Goal: Task Accomplishment & Management: Complete application form

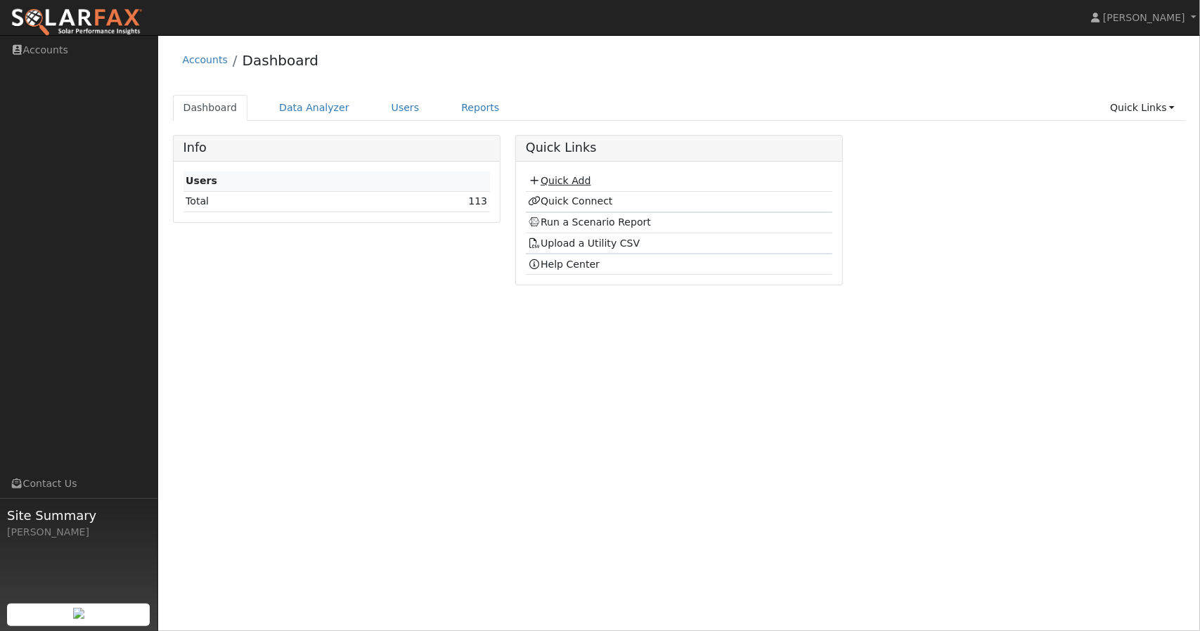
click at [551, 176] on link "Quick Add" at bounding box center [559, 180] width 63 height 11
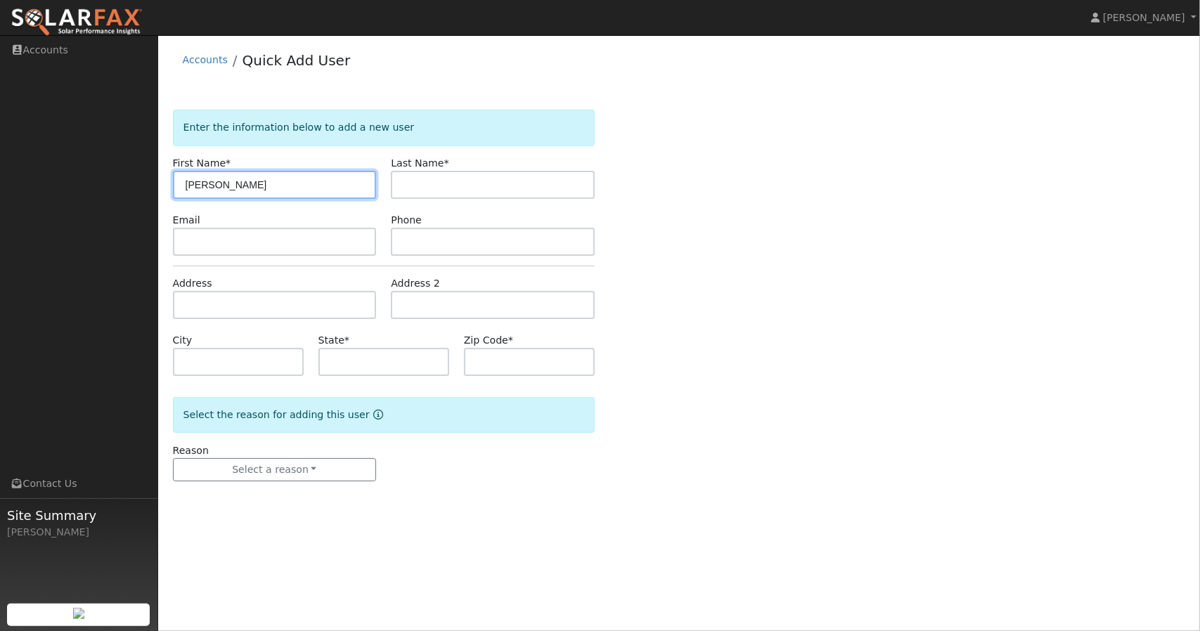
type input "Sangeeta"
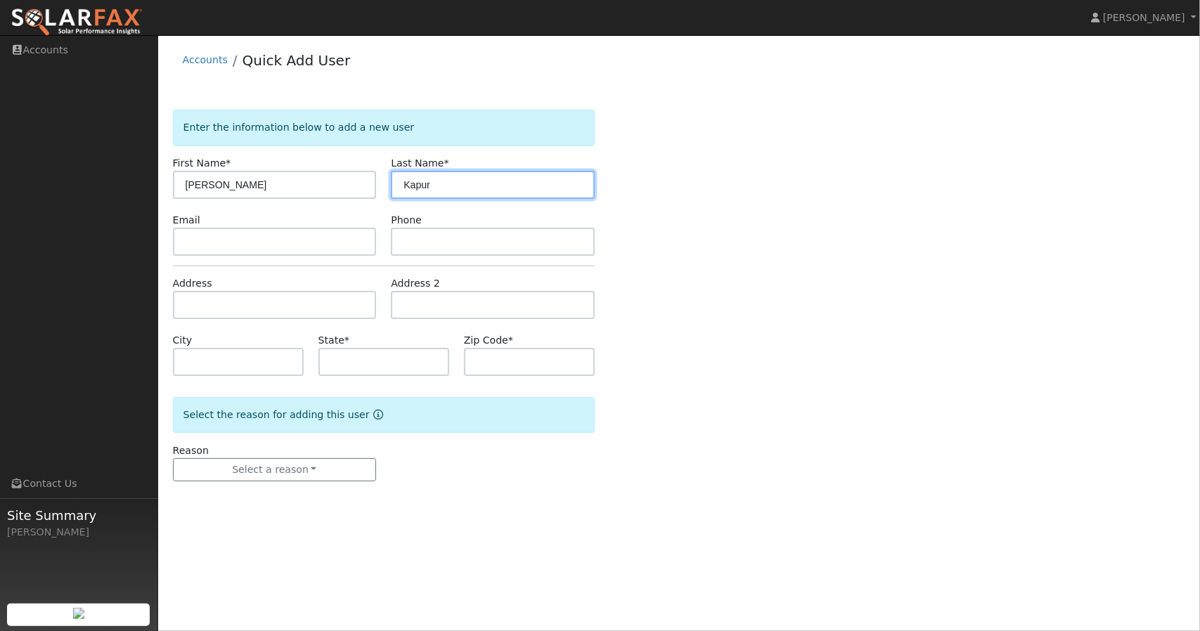
type input "Kapur"
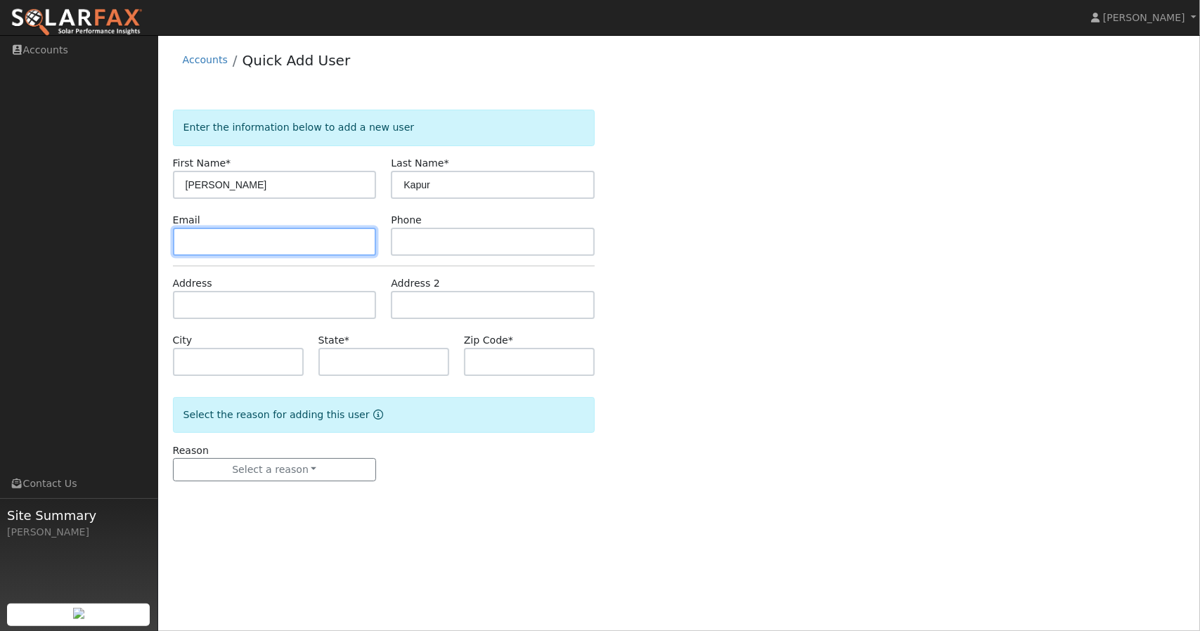
paste input "sangeetakapur@att.net"
type input "sangeetakapur@att.net"
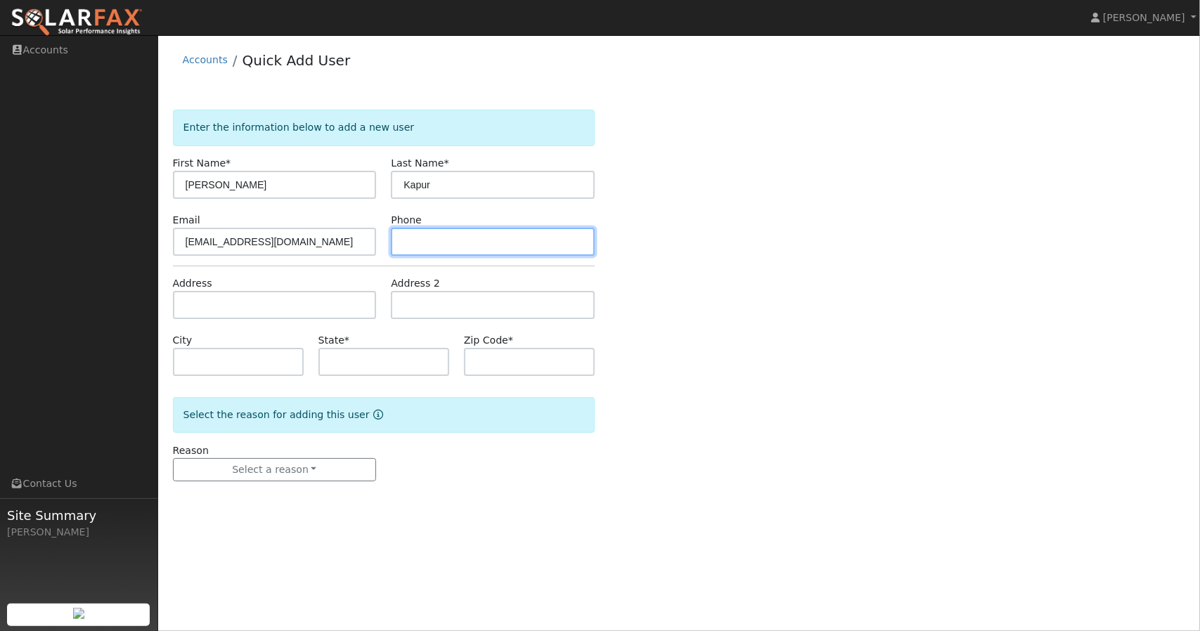
paste input "(925) 808-9820"
type input "(925) 808-9820"
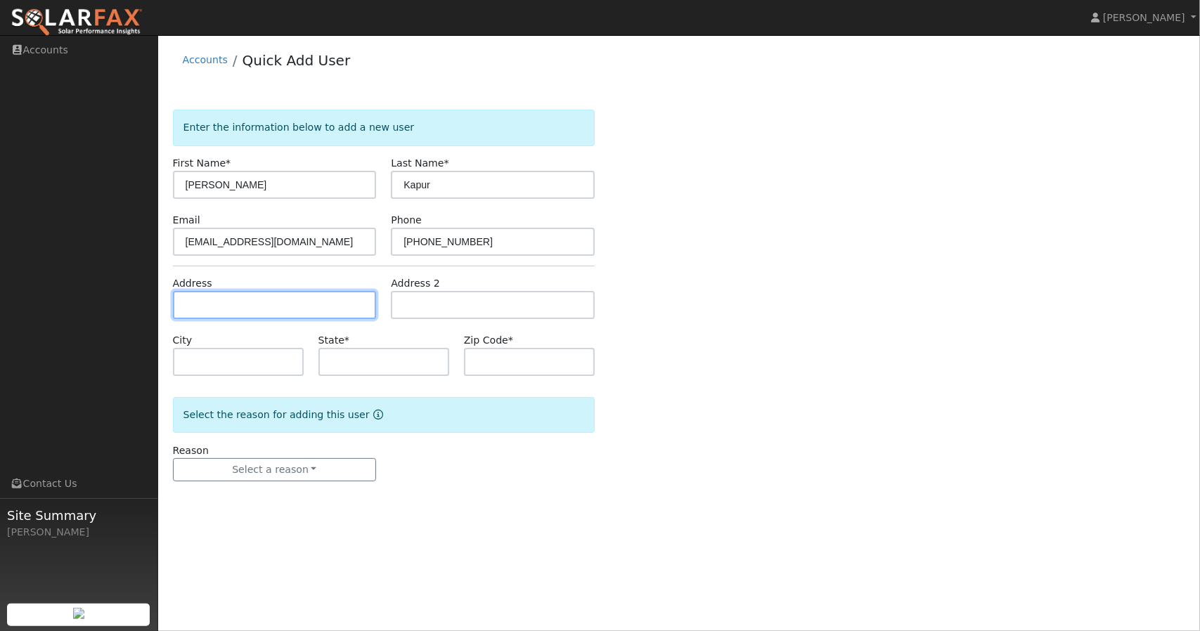
click at [312, 304] on input "text" at bounding box center [275, 305] width 204 height 28
paste input "2661 Grande Camino Walnut Creek 94598"
type input "2661 Grande Camino"
type input "Walnut Creek"
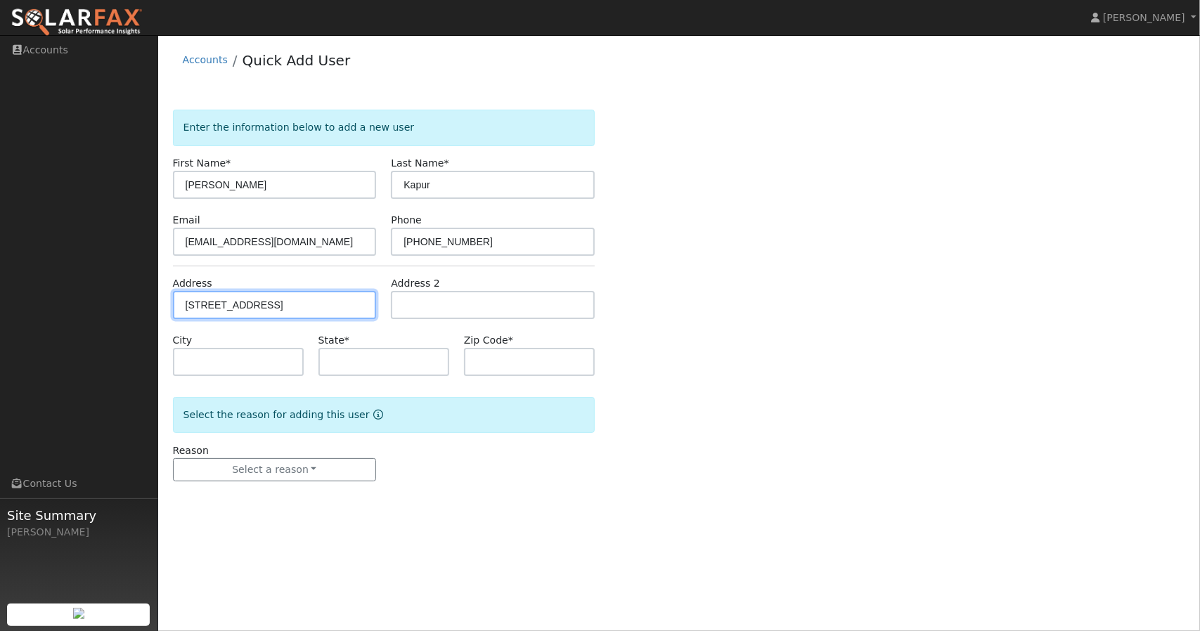
type input "CA"
type input "94598"
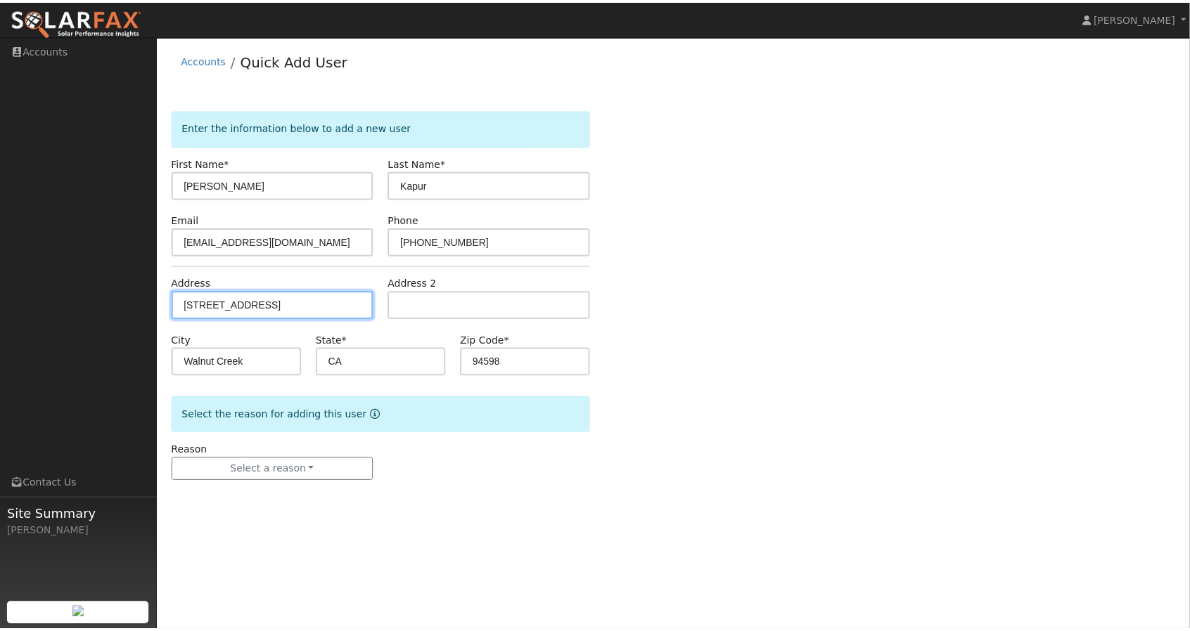
scroll to position [0, 0]
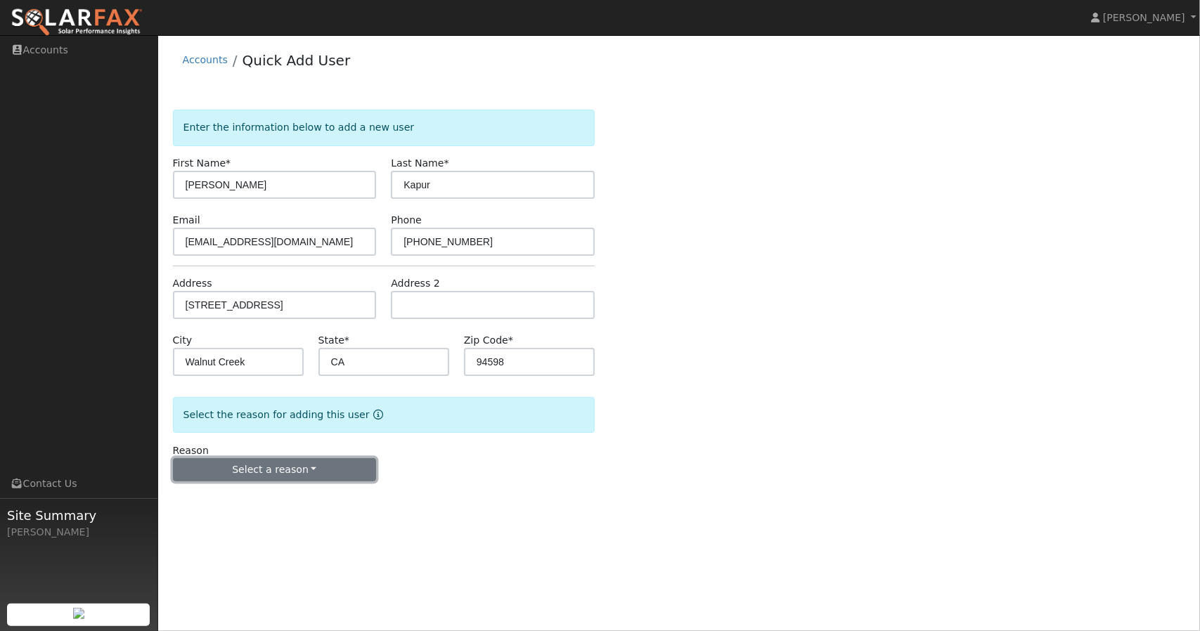
click at [292, 463] on button "Select a reason" at bounding box center [275, 470] width 204 height 24
click at [290, 522] on link "New customer adding solar" at bounding box center [251, 518] width 155 height 20
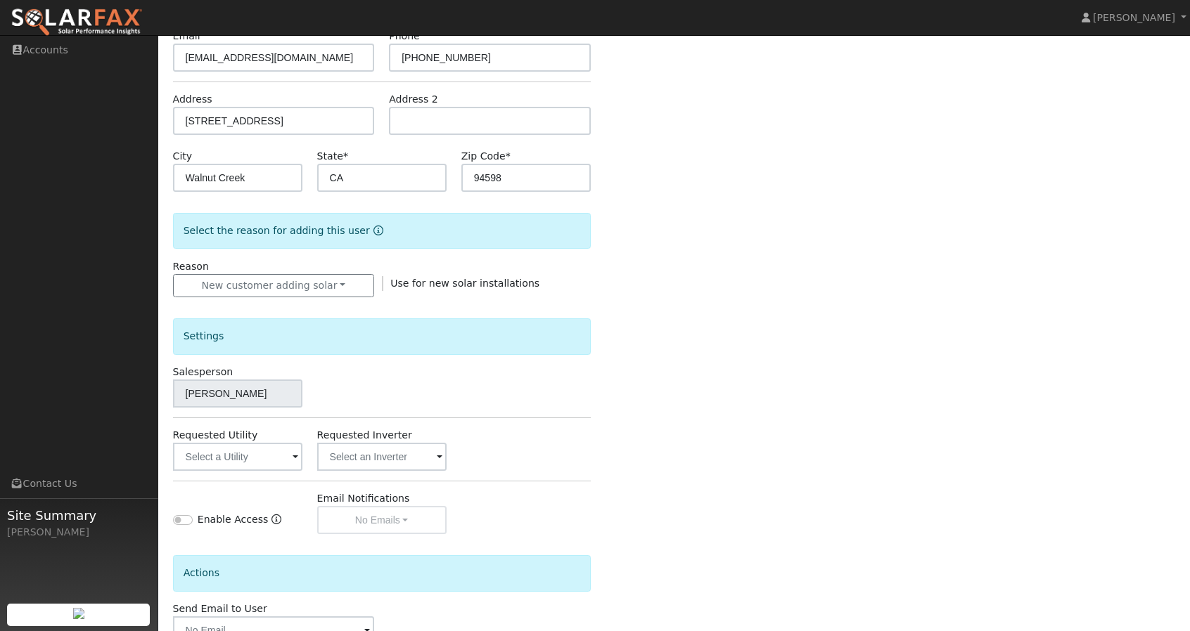
scroll to position [186, 0]
click at [285, 462] on input "text" at bounding box center [237, 456] width 129 height 28
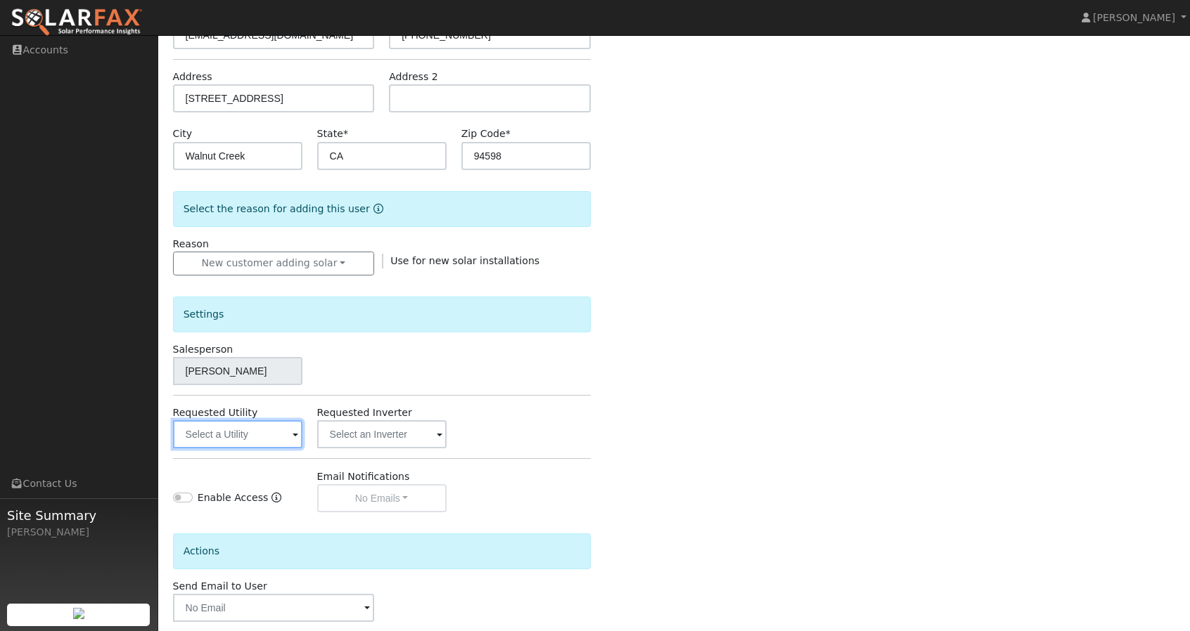
scroll to position [253, 0]
click at [285, 439] on input "text" at bounding box center [237, 434] width 129 height 28
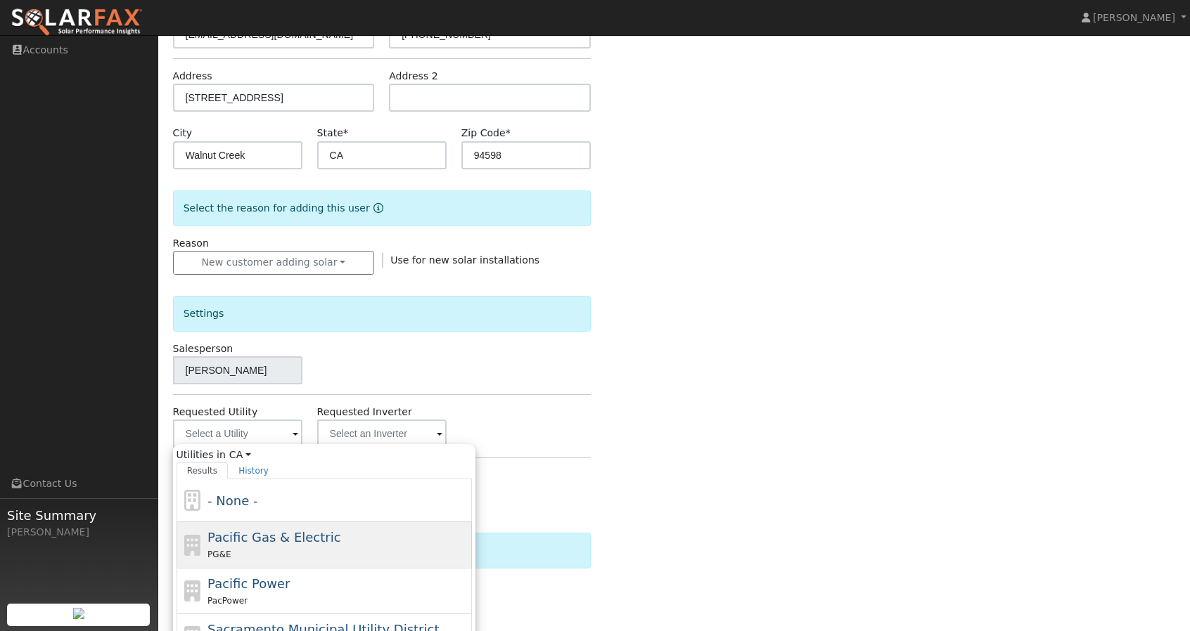
click at [278, 535] on span "Pacific Gas & Electric" at bounding box center [273, 537] width 133 height 15
type input "Pacific Gas & Electric"
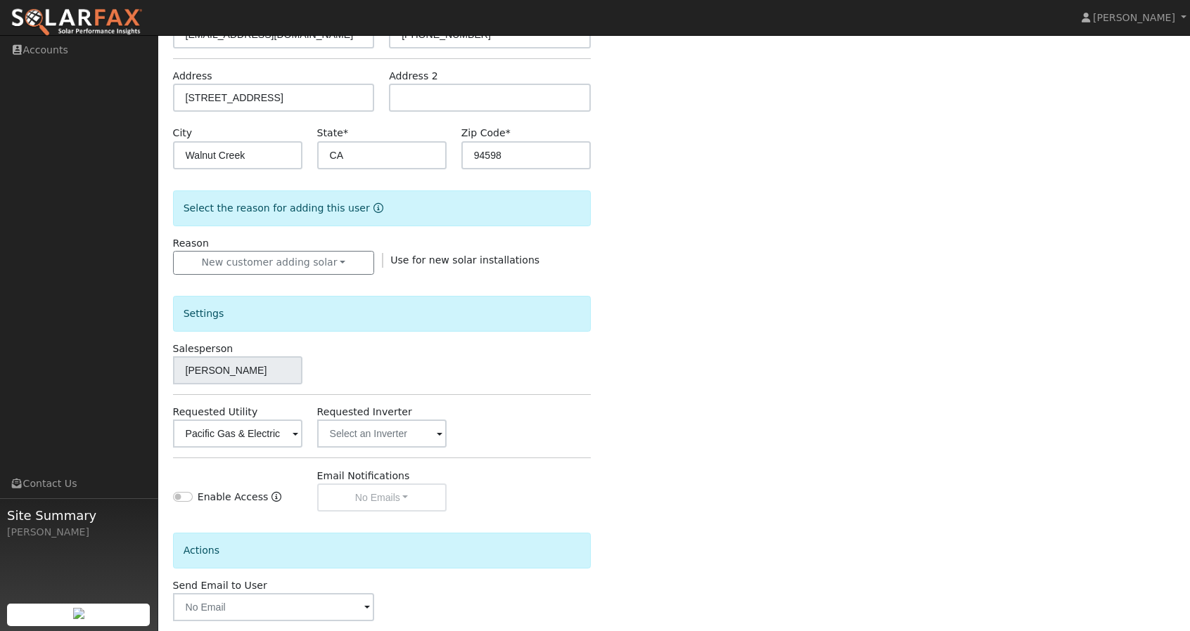
scroll to position [320, 0]
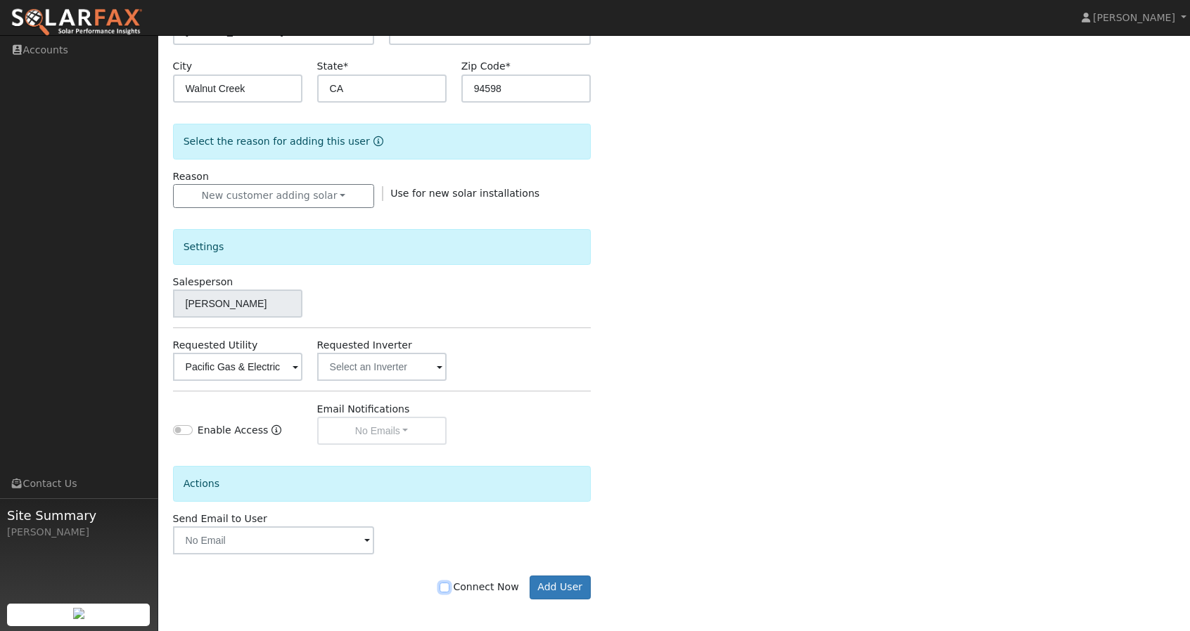
click at [449, 583] on input "Connect Now" at bounding box center [444, 588] width 10 height 10
checkbox input "true"
click at [579, 586] on button "Add User" at bounding box center [559, 588] width 61 height 24
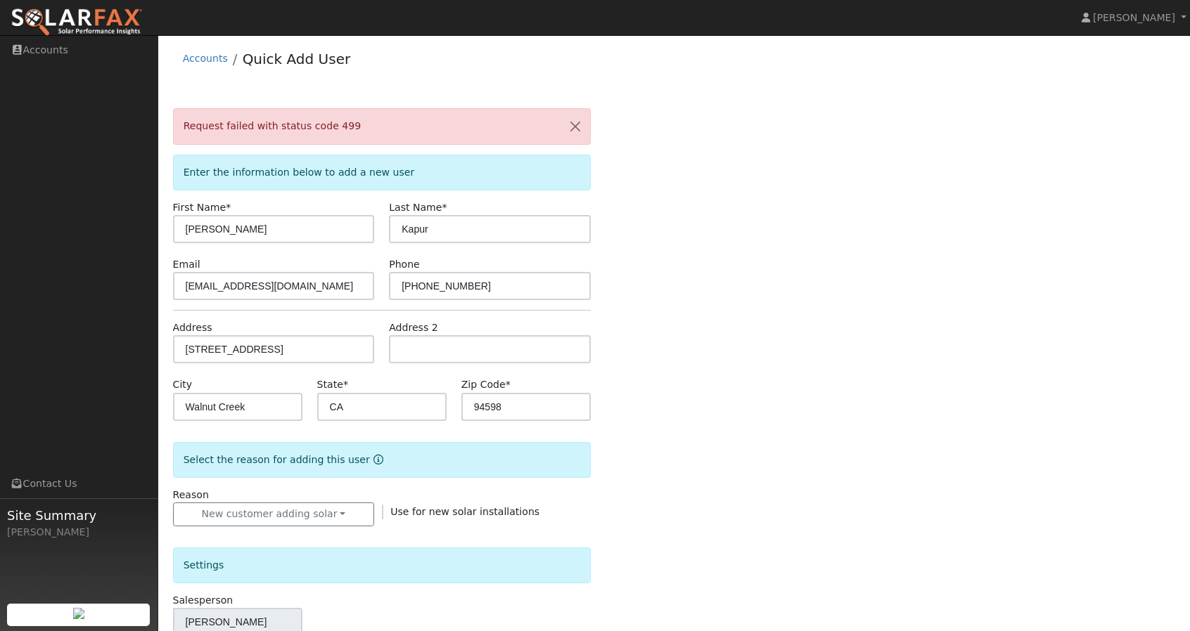
scroll to position [0, 0]
click at [276, 504] on button "New customer adding solar" at bounding box center [274, 516] width 202 height 24
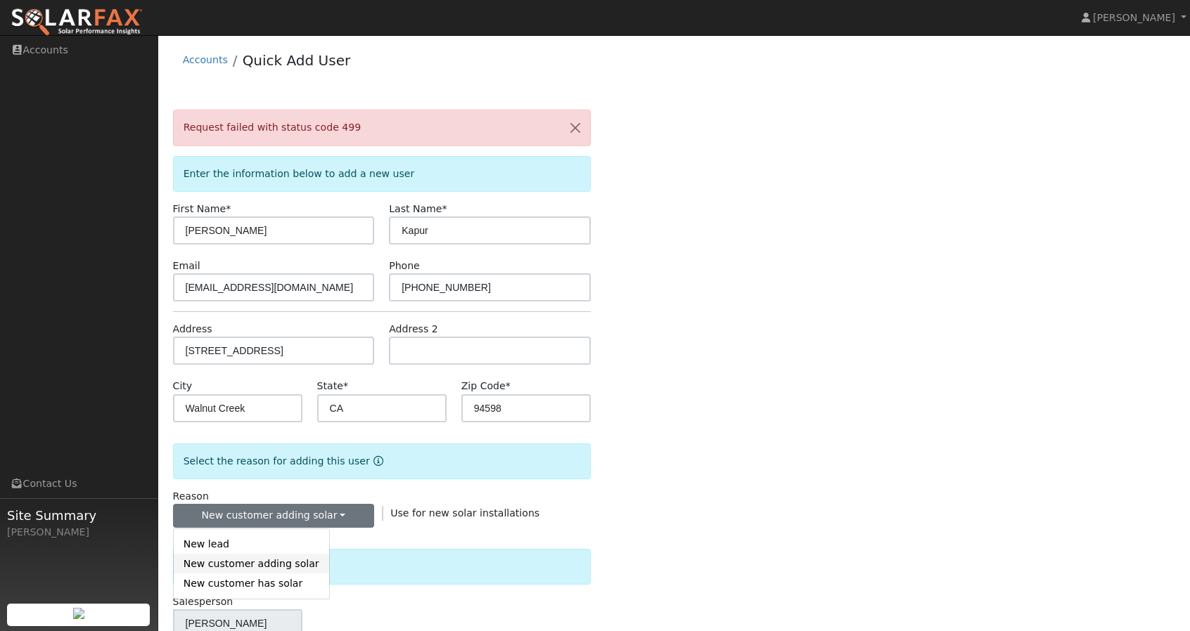
click at [266, 565] on link "New customer adding solar" at bounding box center [251, 564] width 155 height 20
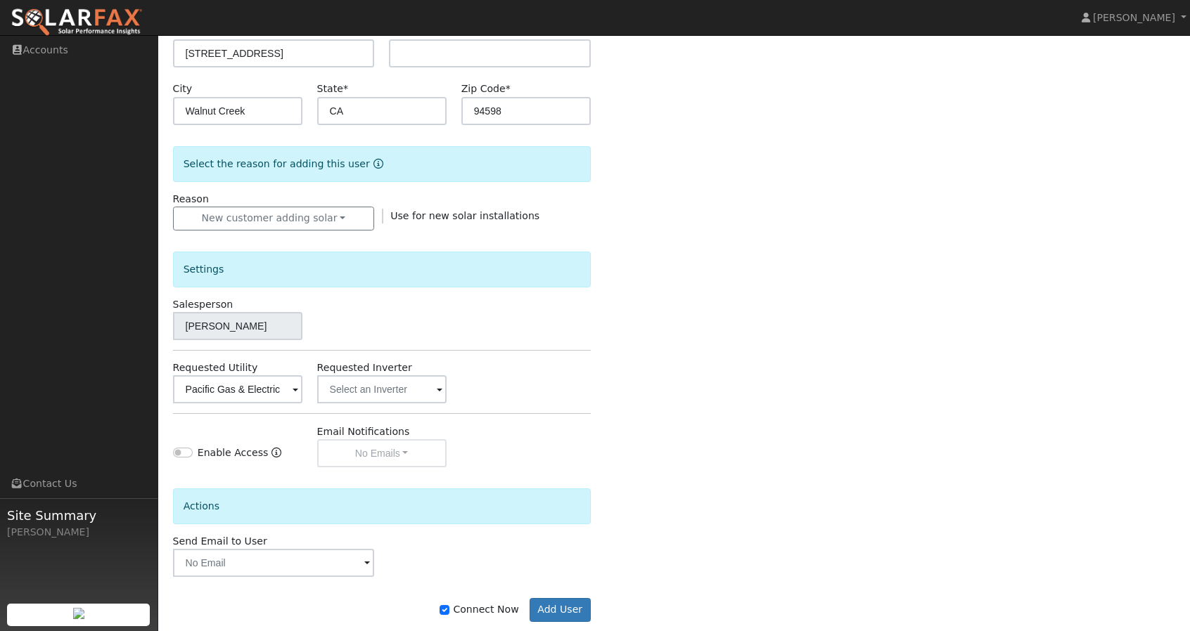
scroll to position [320, 0]
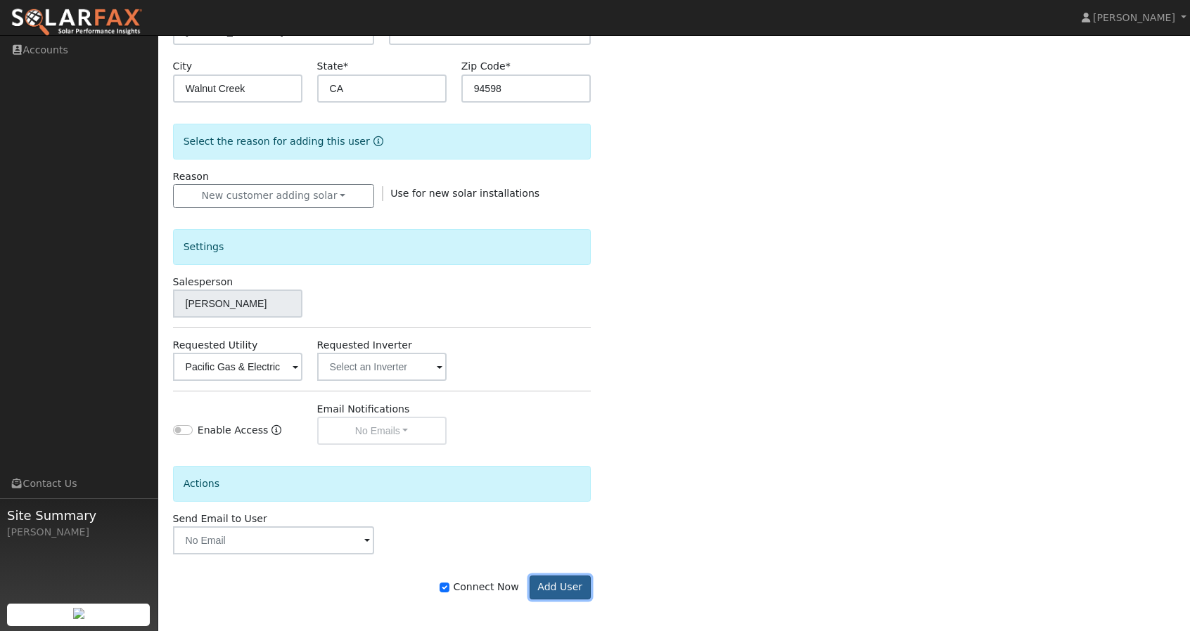
click at [560, 576] on button "Add User" at bounding box center [559, 588] width 61 height 24
drag, startPoint x: 561, startPoint y: 581, endPoint x: 559, endPoint y: 569, distance: 12.1
click at [559, 569] on div "Connect Now Add User" at bounding box center [381, 577] width 432 height 45
click at [555, 581] on button "Add User" at bounding box center [559, 589] width 61 height 24
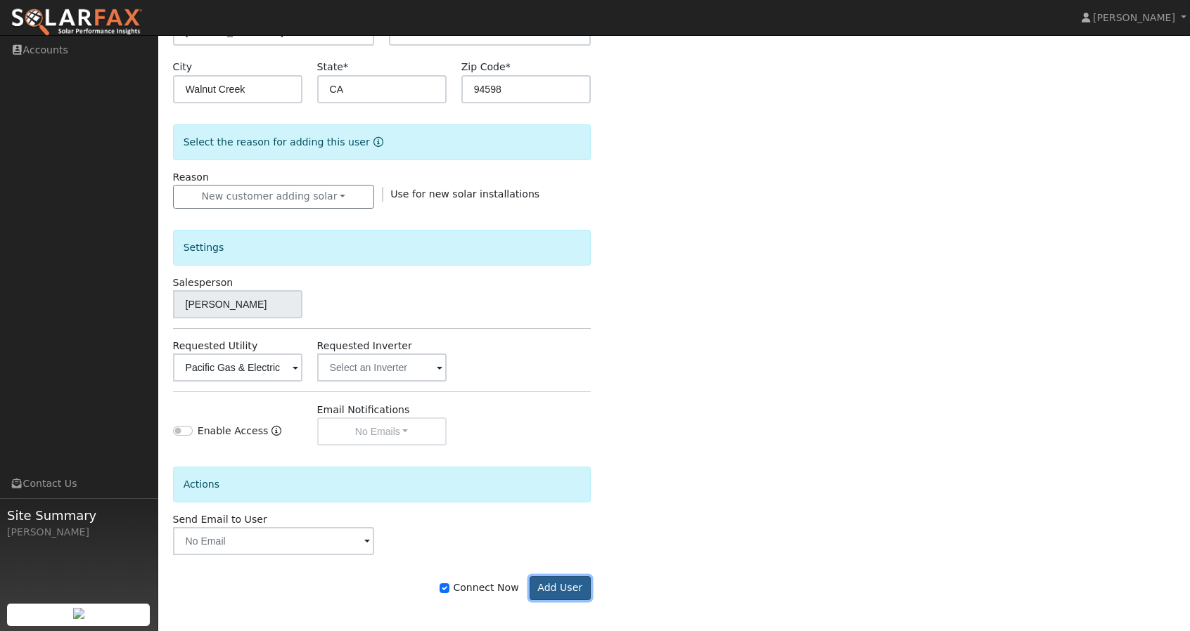
scroll to position [274, 0]
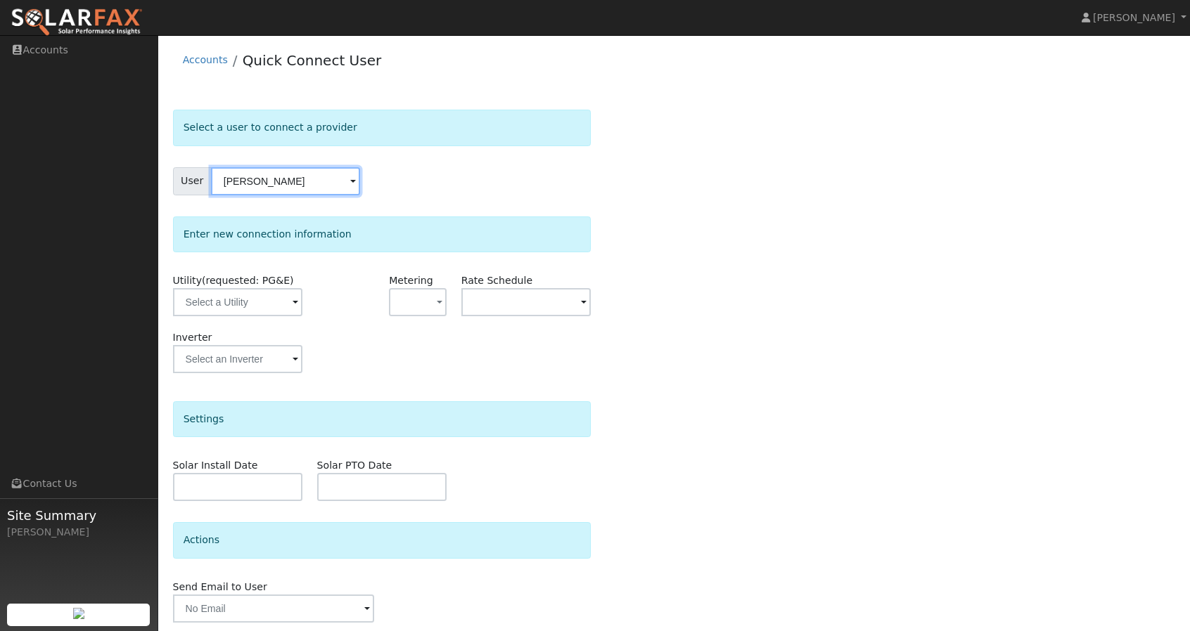
scroll to position [48, 0]
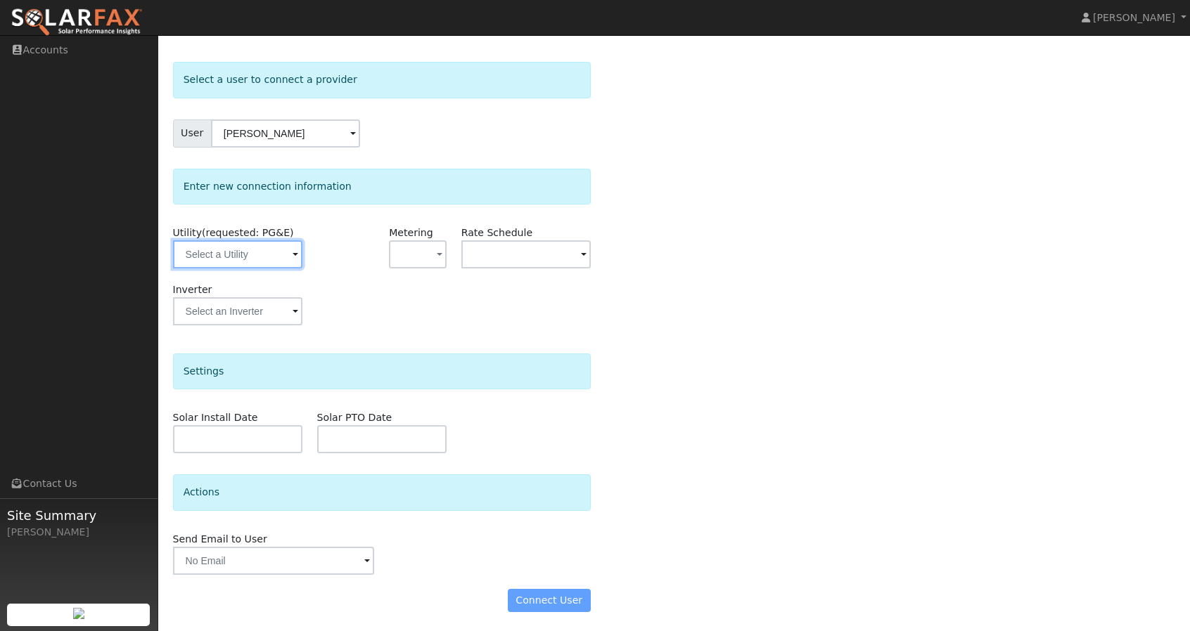
click at [230, 247] on input "text" at bounding box center [237, 254] width 129 height 28
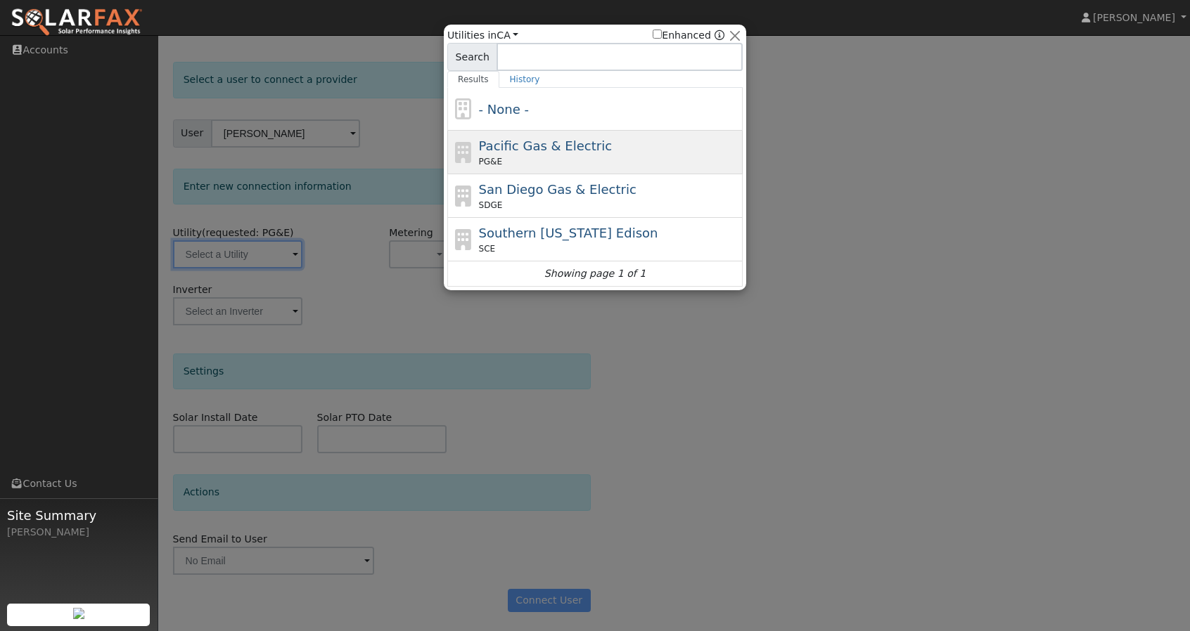
click at [569, 158] on div "PG&E" at bounding box center [609, 161] width 261 height 13
type input "PG&E"
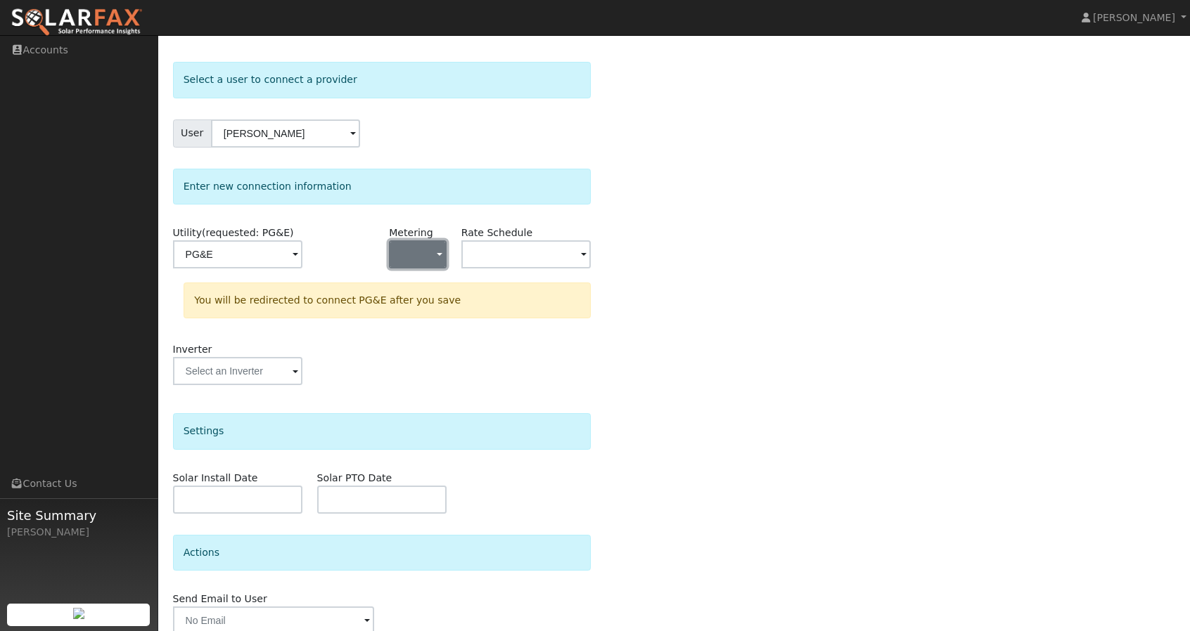
click at [429, 255] on button "button" at bounding box center [417, 254] width 57 height 28
click at [414, 309] on link "NEM" at bounding box center [438, 305] width 98 height 20
click at [302, 261] on input "text" at bounding box center [237, 254] width 129 height 28
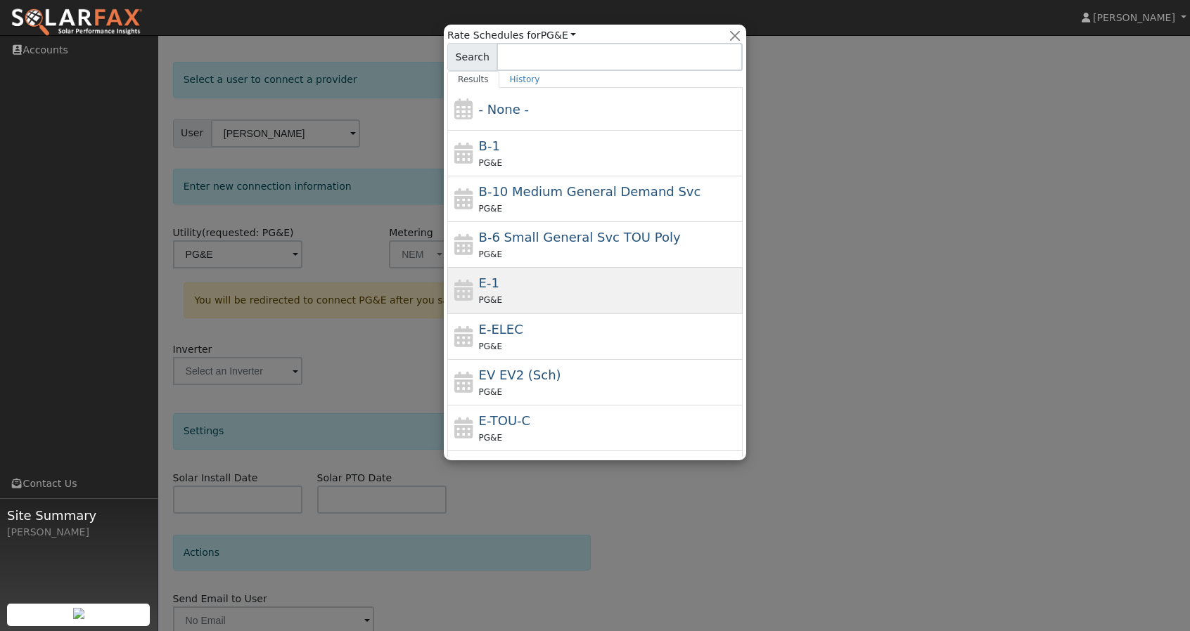
click at [517, 283] on div "E-1 PG&E" at bounding box center [609, 290] width 261 height 34
type input "E-1"
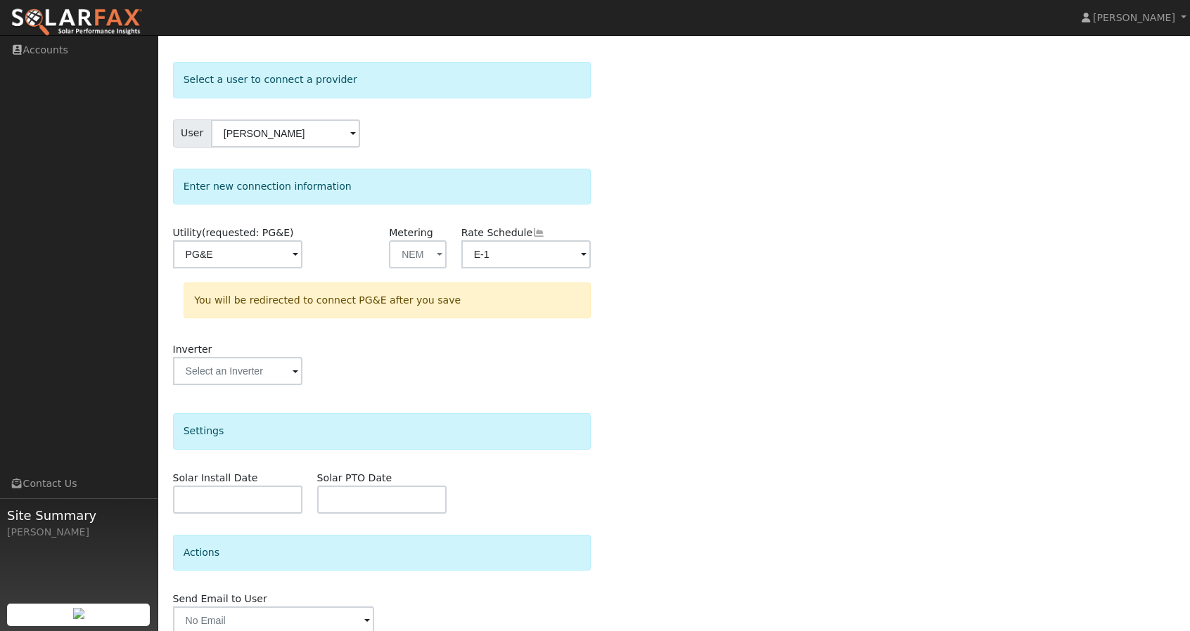
scroll to position [107, 0]
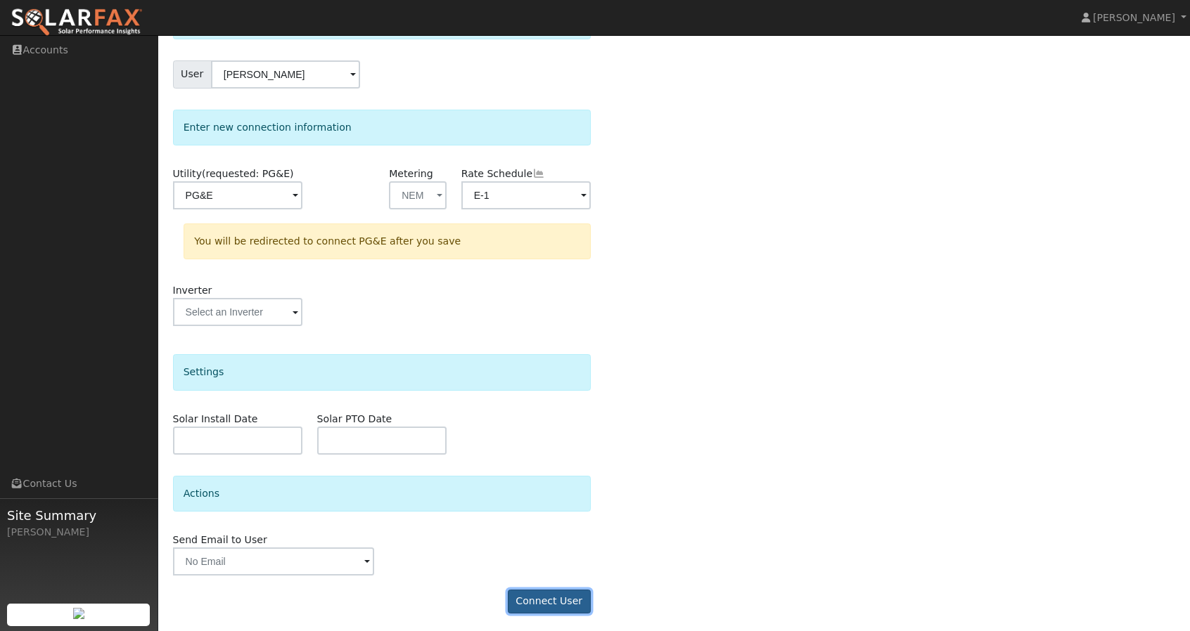
click at [565, 603] on button "Connect User" at bounding box center [549, 602] width 83 height 24
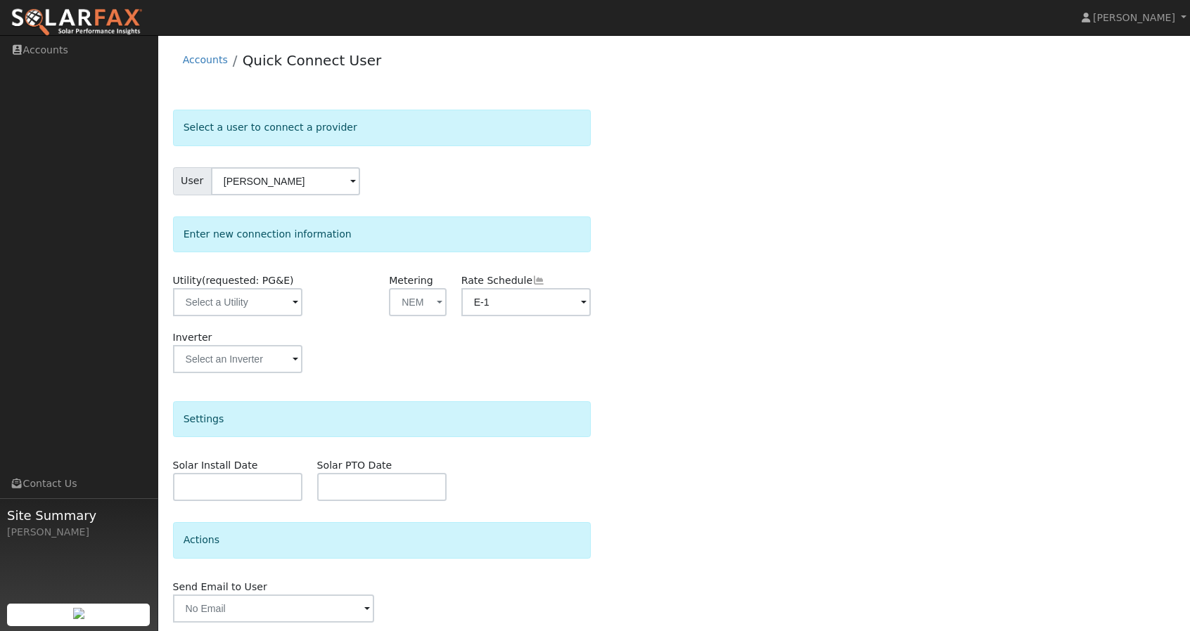
scroll to position [48, 0]
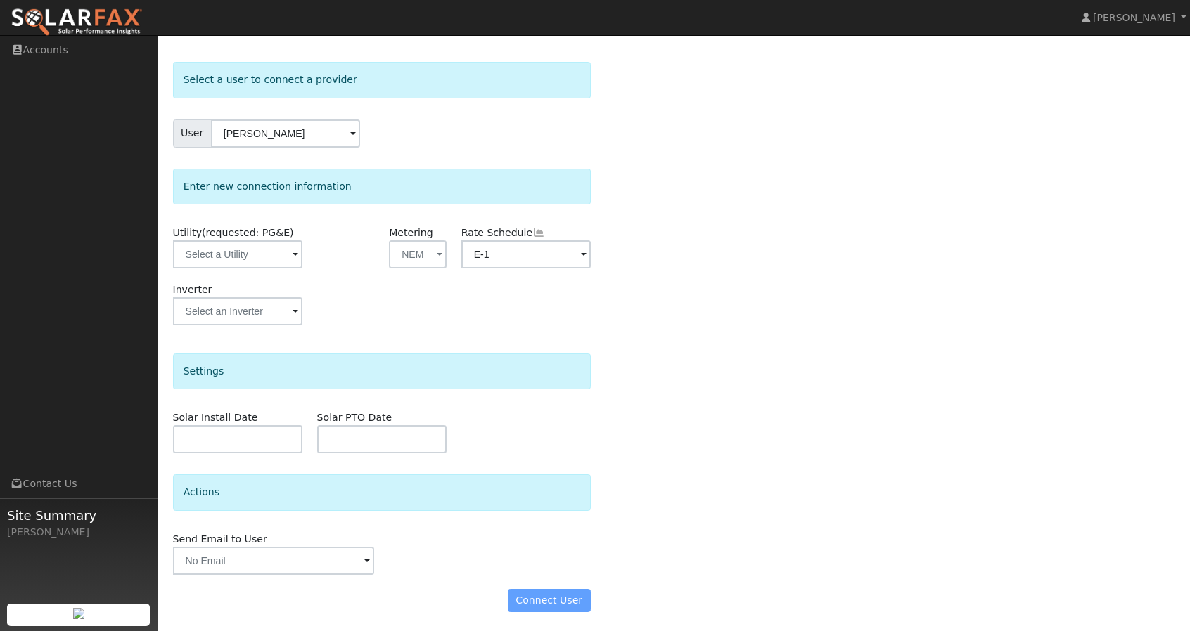
click at [567, 607] on div "Connect User" at bounding box center [381, 601] width 432 height 24
click at [557, 593] on div "Connect User" at bounding box center [381, 601] width 432 height 24
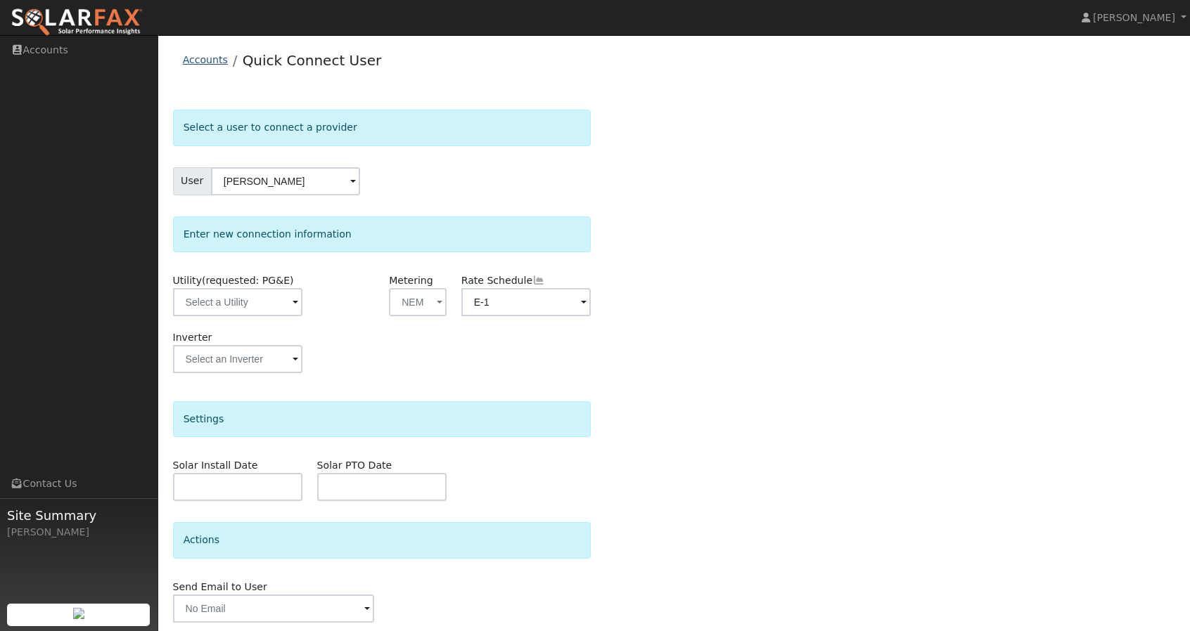
click at [190, 58] on link "Accounts" at bounding box center [205, 59] width 45 height 11
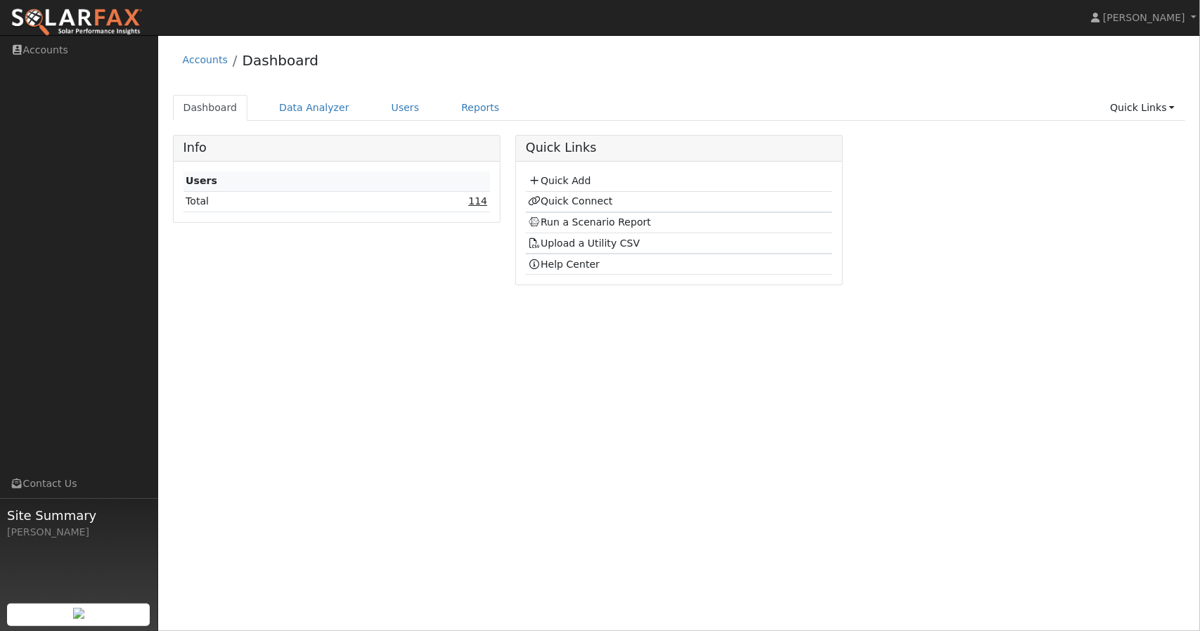
click at [482, 200] on link "114" at bounding box center [477, 200] width 19 height 11
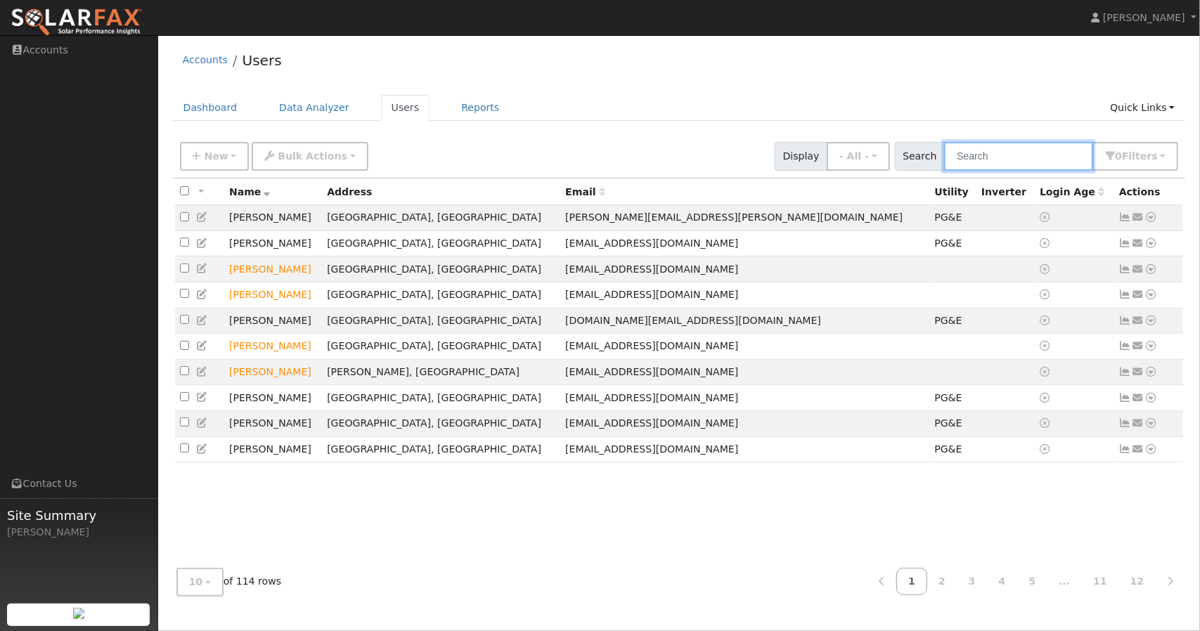
click at [986, 155] on input "text" at bounding box center [1018, 156] width 149 height 29
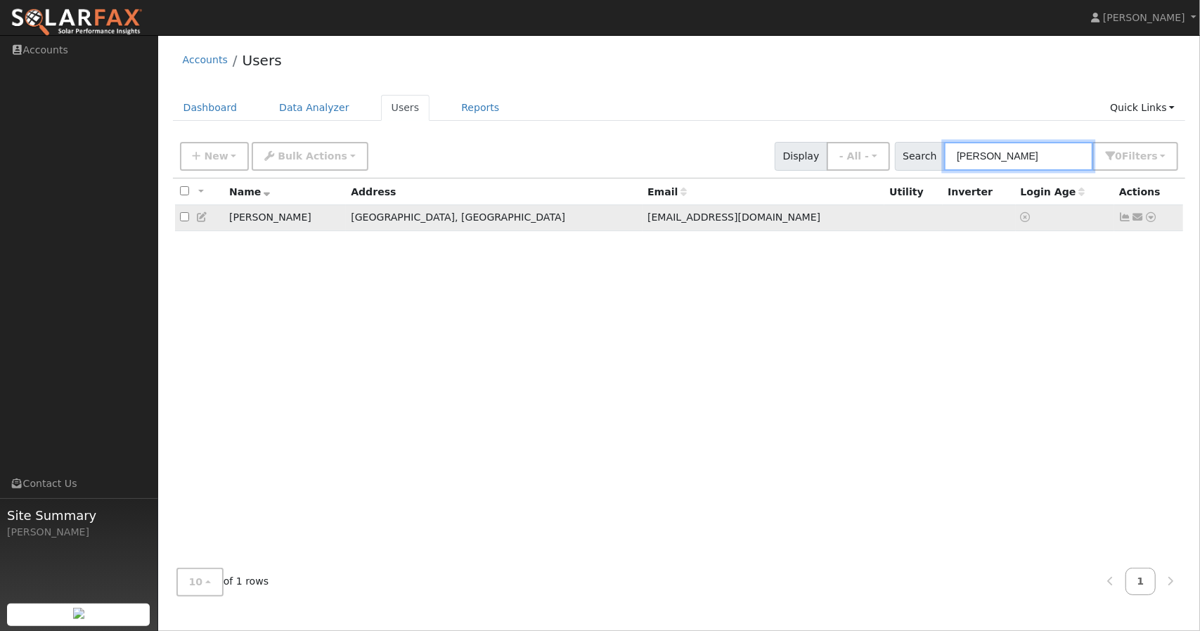
type input "sangeeta"
click at [1152, 219] on icon at bounding box center [1151, 217] width 13 height 10
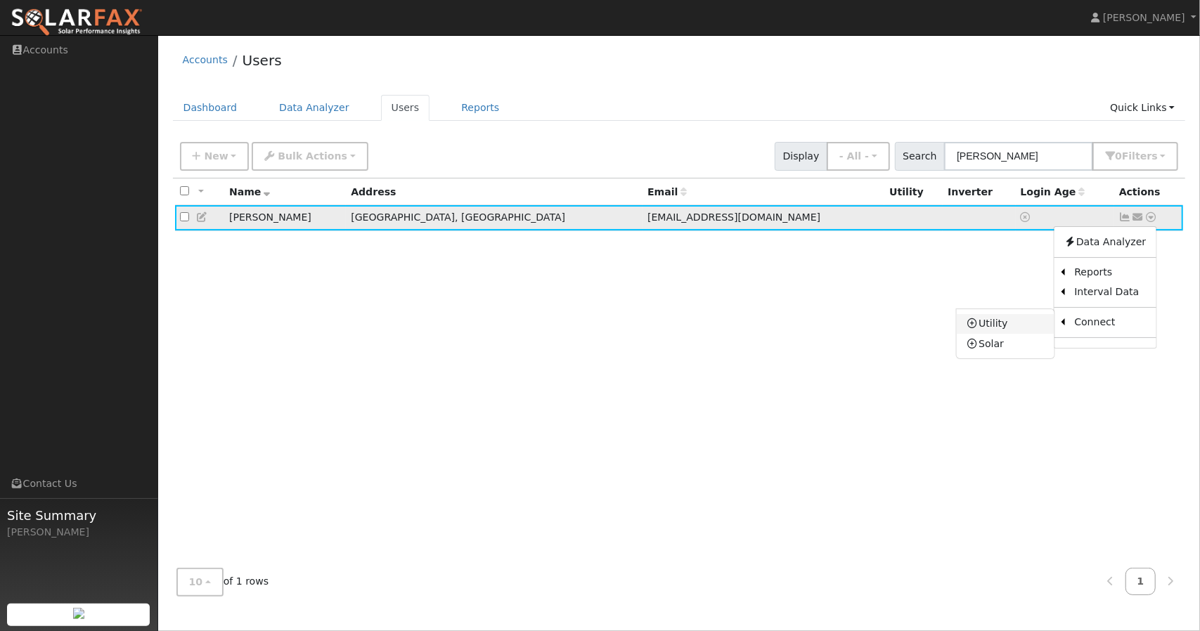
click at [1019, 318] on link "Utility" at bounding box center [1006, 324] width 98 height 20
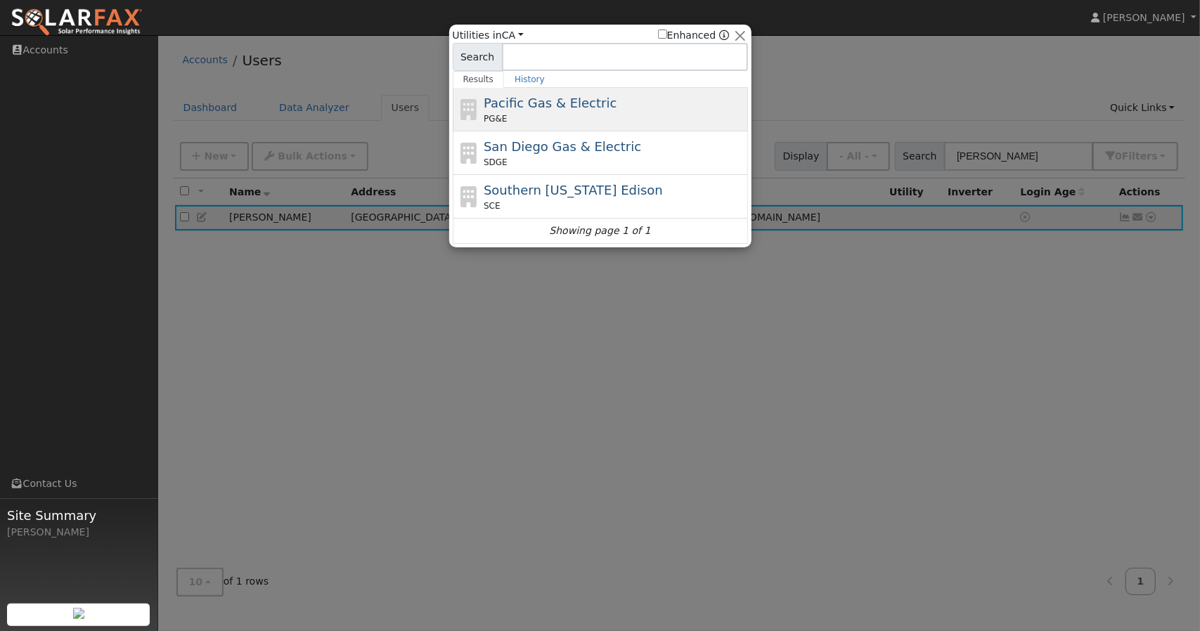
click at [683, 107] on div "Pacific Gas & Electric PG&E" at bounding box center [614, 110] width 261 height 32
